Goal: Task Accomplishment & Management: Manage account settings

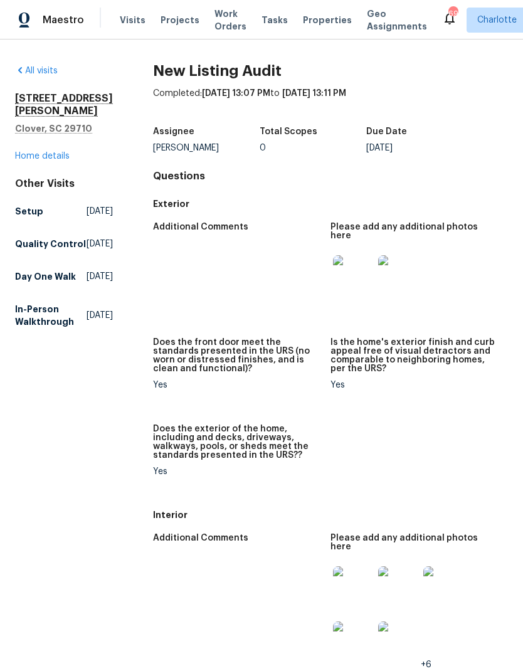
scroll to position [-3, 0]
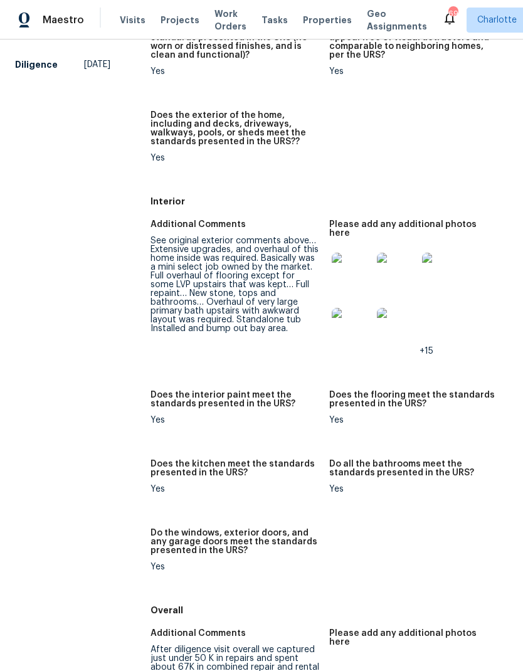
scroll to position [160, 0]
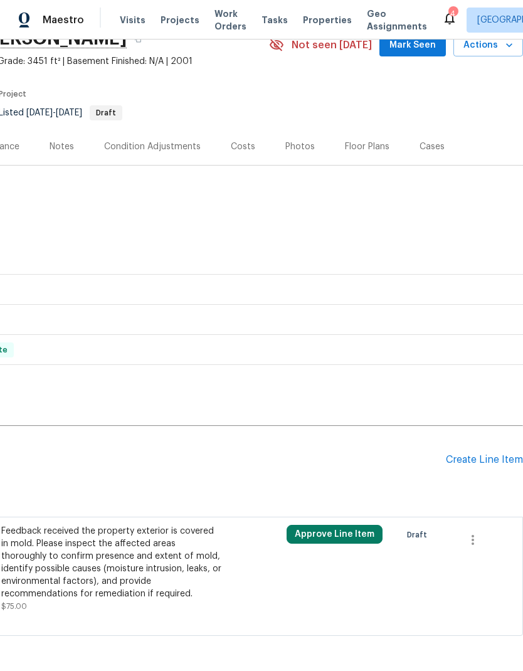
scroll to position [62, 186]
click at [476, 541] on icon "button" at bounding box center [472, 539] width 15 height 15
click at [489, 545] on li "Cancel" at bounding box center [481, 539] width 48 height 21
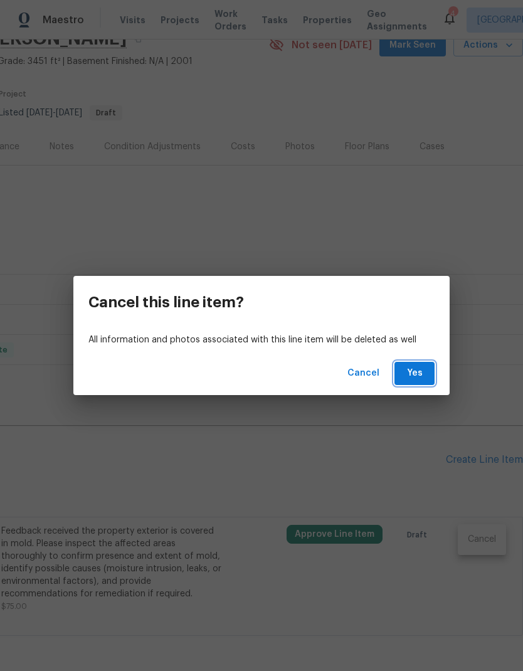
click at [428, 371] on button "Yes" at bounding box center [414, 373] width 40 height 23
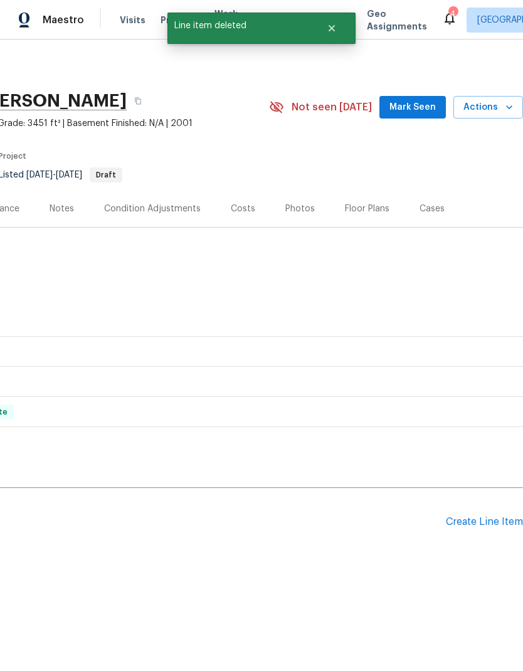
scroll to position [0, 186]
click at [499, 521] on div "Create Line Item" at bounding box center [484, 522] width 77 height 12
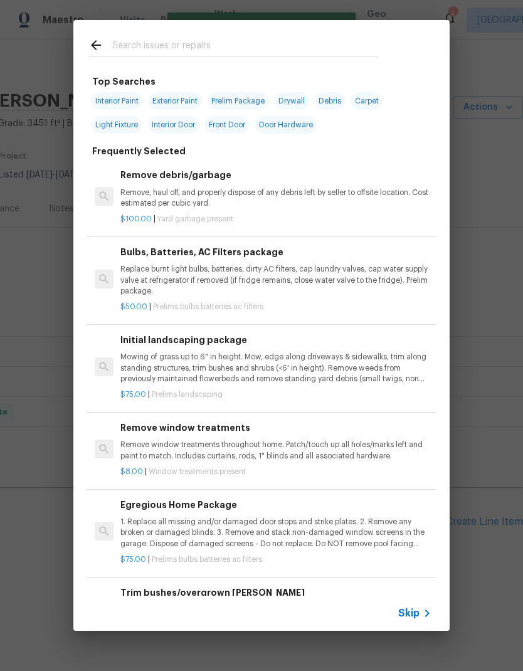
click at [184, 39] on input "text" at bounding box center [245, 47] width 266 height 19
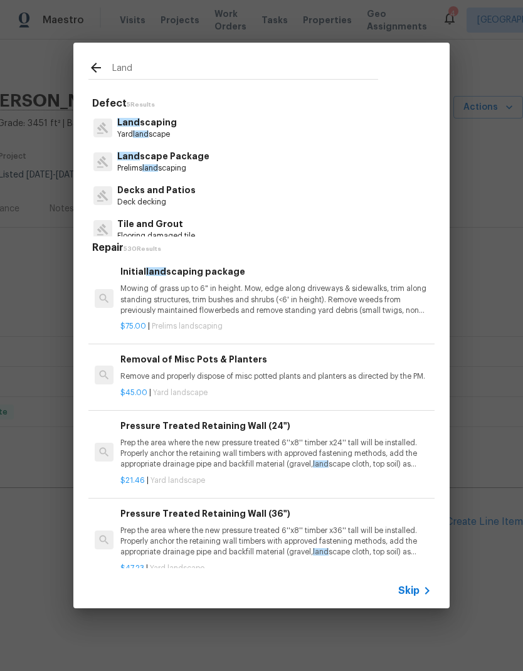
type input "Land"
click at [93, 68] on icon at bounding box center [96, 68] width 10 height 10
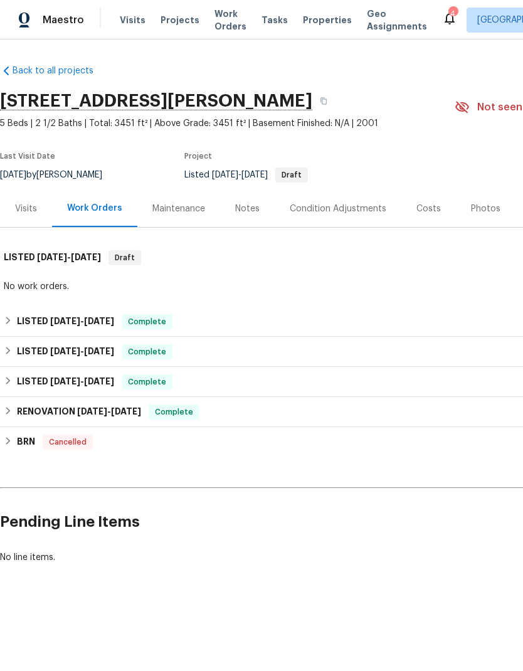
scroll to position [0, 0]
click at [320, 97] on icon "button" at bounding box center [324, 101] width 8 height 8
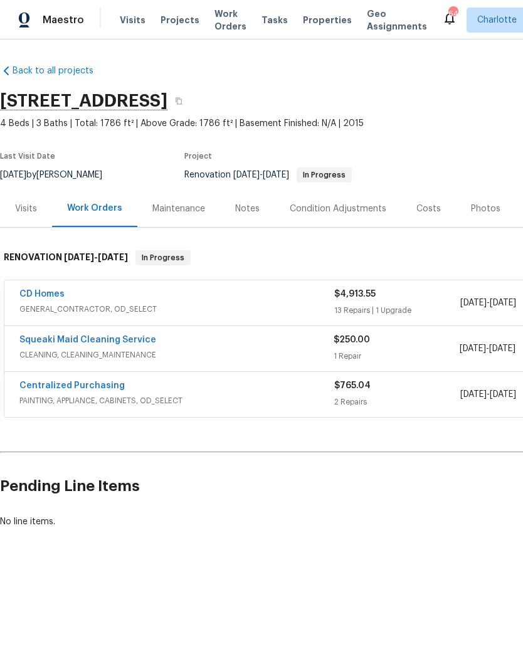
click at [30, 298] on link "CD Homes" at bounding box center [41, 294] width 45 height 9
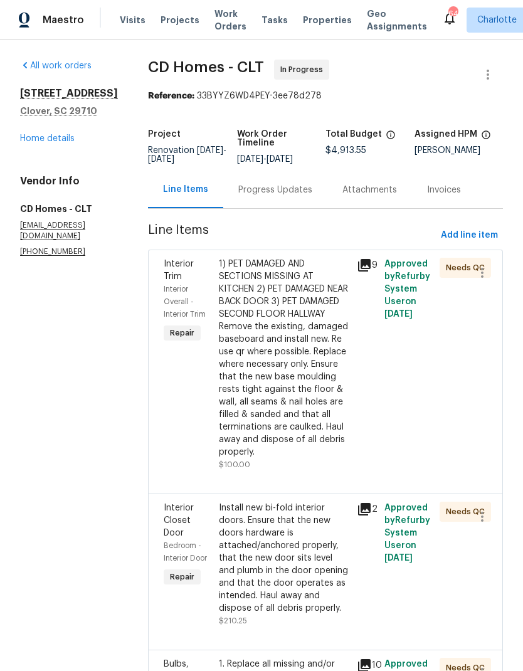
click at [23, 143] on link "Home details" at bounding box center [47, 138] width 55 height 9
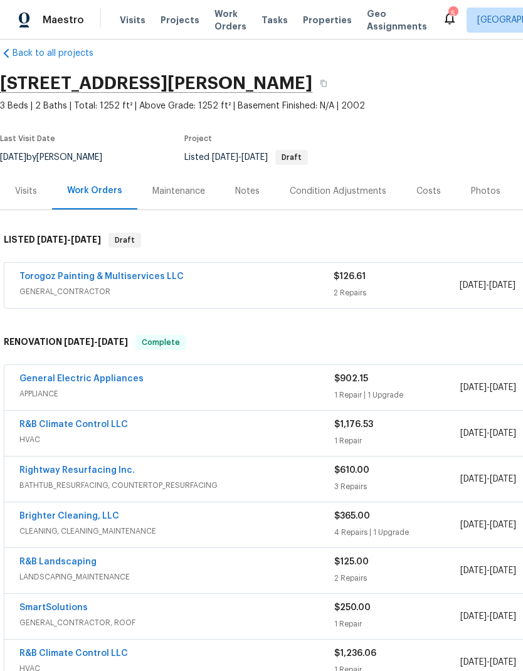
scroll to position [18, 0]
click at [41, 276] on link "Torogoz Painting & Multiservices LLC" at bounding box center [101, 276] width 164 height 9
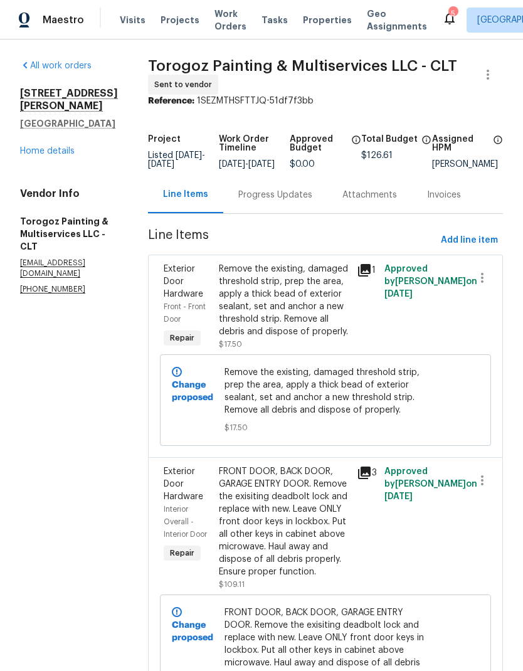
click at [315, 211] on div "Progress Updates" at bounding box center [275, 194] width 104 height 37
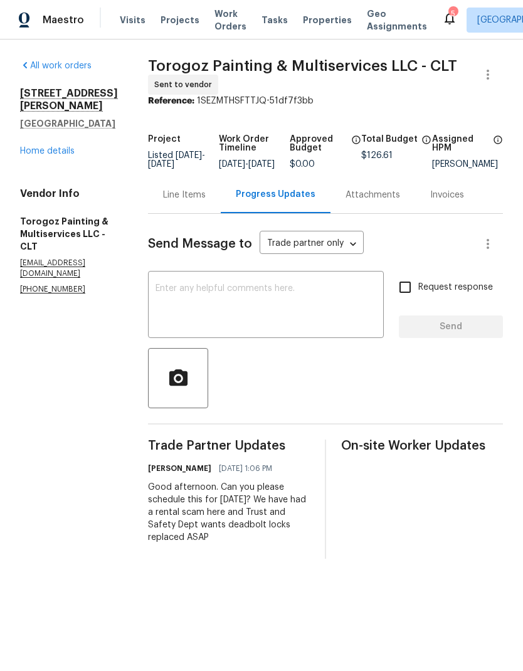
click at [332, 312] on textarea at bounding box center [265, 306] width 221 height 44
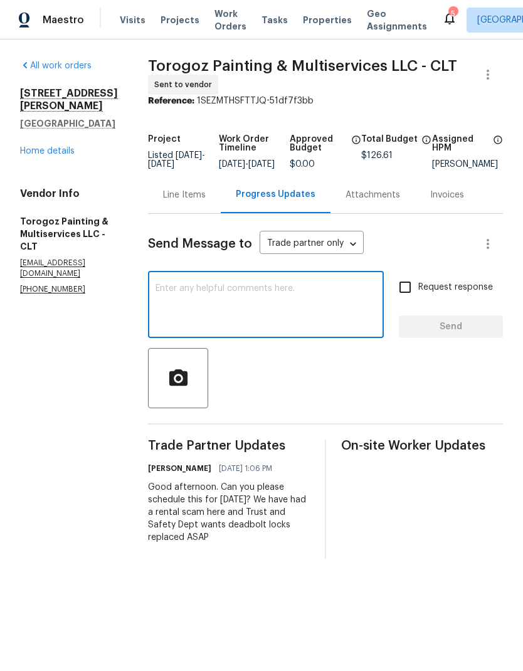
click at [41, 147] on link "Home details" at bounding box center [47, 151] width 55 height 9
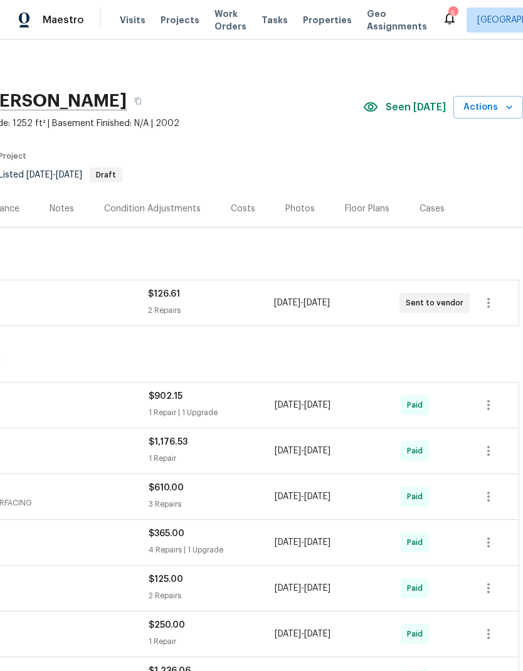
scroll to position [-1, 186]
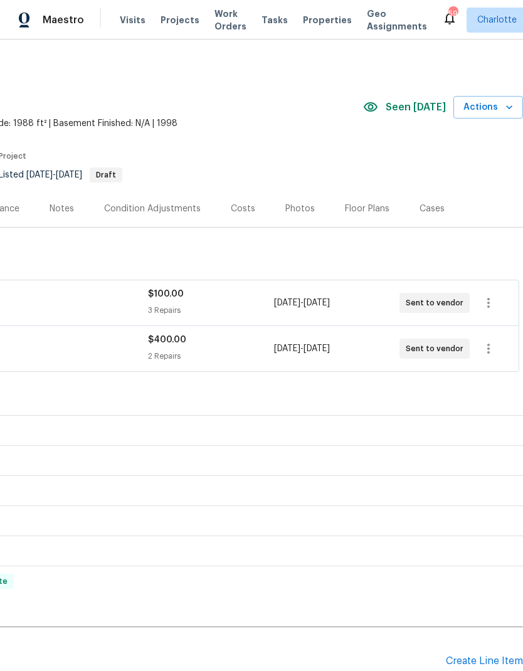
scroll to position [0, 186]
